Goal: Transaction & Acquisition: Purchase product/service

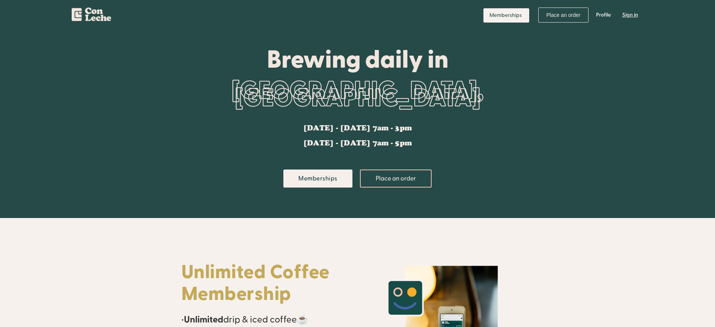
click at [630, 15] on link "Sign in" at bounding box center [630, 15] width 27 height 23
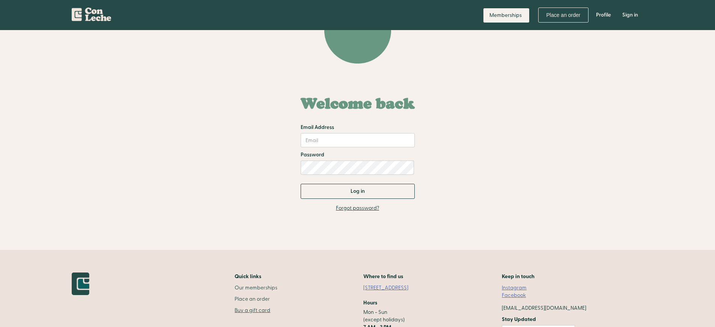
click at [235, 306] on link "Buy a gift card" at bounding box center [256, 310] width 43 height 8
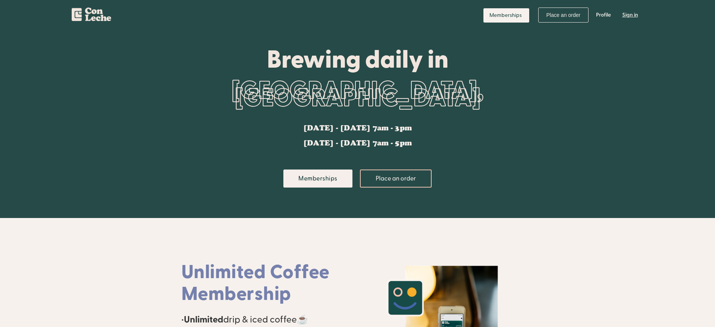
click at [630, 15] on link "Sign in" at bounding box center [630, 15] width 27 height 23
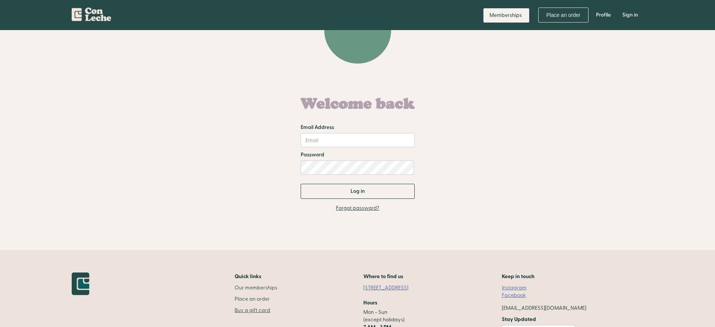
click at [235, 306] on link "Buy a gift card" at bounding box center [256, 310] width 43 height 8
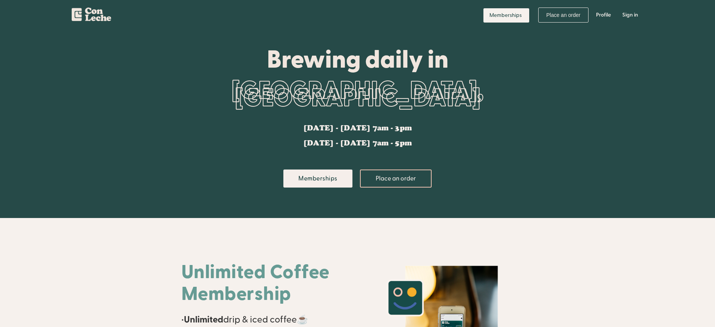
click at [630, 15] on link "Sign in" at bounding box center [630, 15] width 27 height 23
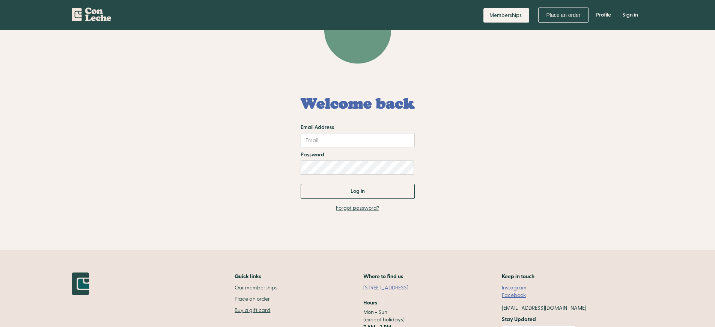
click at [235, 306] on link "Buy a gift card" at bounding box center [256, 310] width 43 height 8
